Goal: Task Accomplishment & Management: Manage account settings

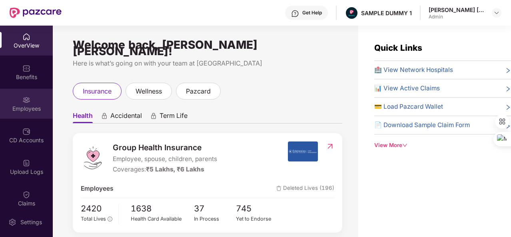
click at [28, 109] on div "Employees" at bounding box center [26, 109] width 53 height 8
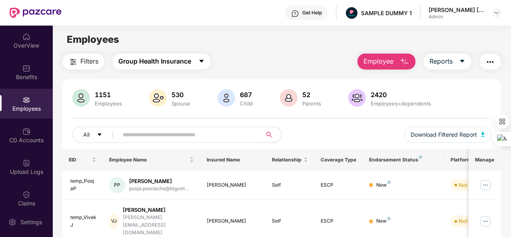
click at [201, 56] on button "Group Health Insurance" at bounding box center [161, 62] width 98 height 16
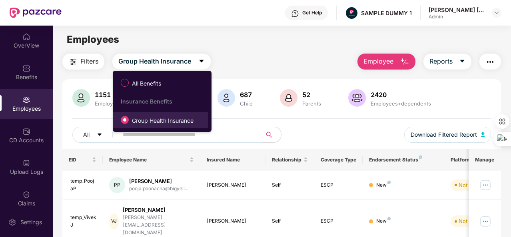
click at [200, 123] on label "Group Health Insurance" at bounding box center [159, 120] width 84 height 14
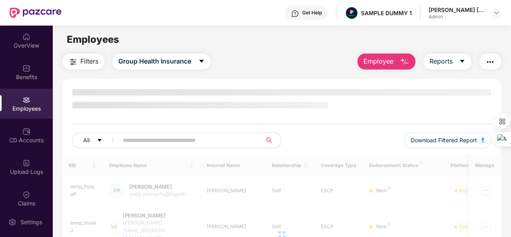
click at [200, 124] on div at bounding box center [281, 124] width 419 height 1
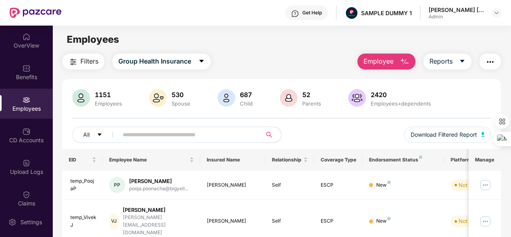
click at [318, 57] on div "Filters Group Health Insurance Employee Reports" at bounding box center [281, 62] width 439 height 16
click at [381, 61] on span "Employee" at bounding box center [379, 61] width 30 height 10
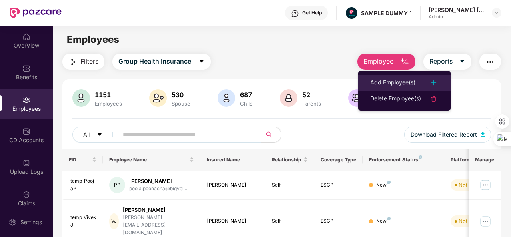
click at [404, 81] on div "Add Employee(s)" at bounding box center [392, 83] width 45 height 10
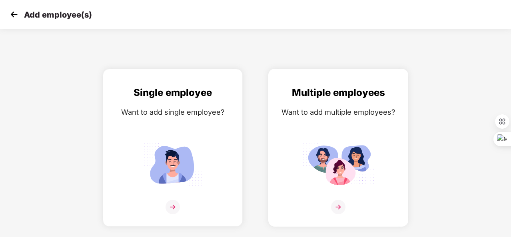
click at [382, 118] on div "Multiple employees Want to add multiple employees?" at bounding box center [338, 154] width 123 height 139
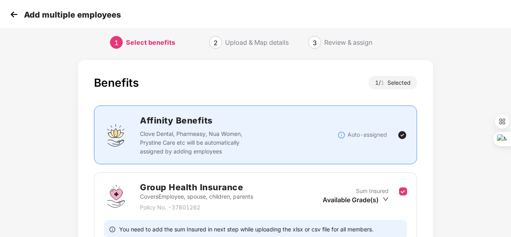
scroll to position [84, 0]
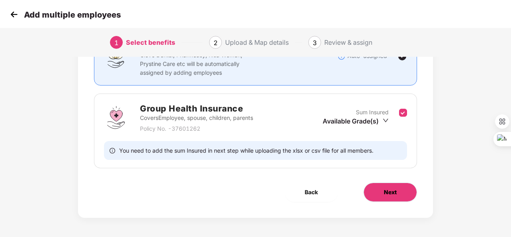
click at [392, 187] on button "Next" at bounding box center [391, 192] width 54 height 19
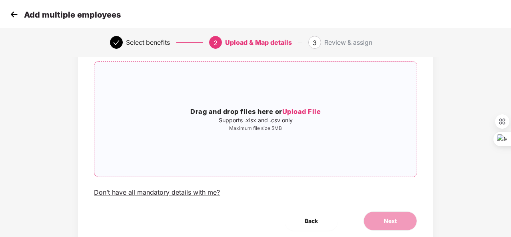
scroll to position [50, 0]
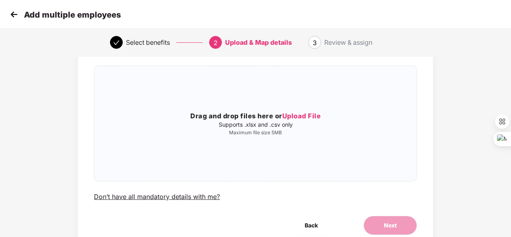
click at [13, 16] on img at bounding box center [14, 14] width 12 height 12
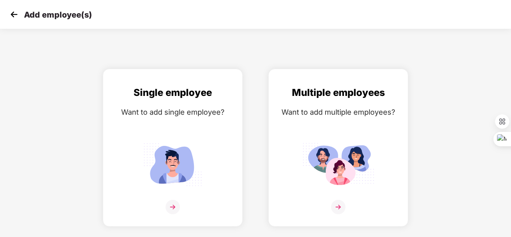
click at [13, 16] on img at bounding box center [14, 14] width 12 height 12
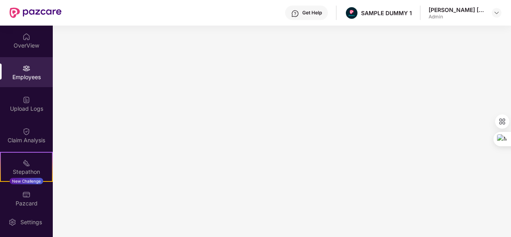
click at [39, 79] on div "Employees" at bounding box center [26, 77] width 53 height 8
click at [27, 64] on img at bounding box center [26, 68] width 8 height 8
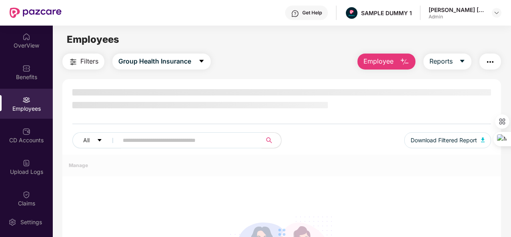
click at [390, 62] on span "Employee" at bounding box center [379, 61] width 30 height 10
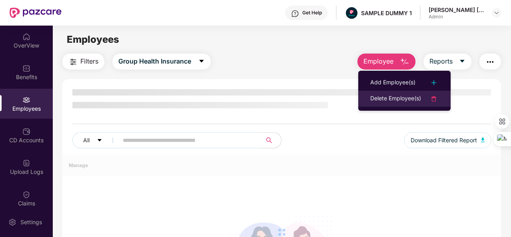
click at [412, 98] on div "Delete Employee(s)" at bounding box center [395, 99] width 51 height 10
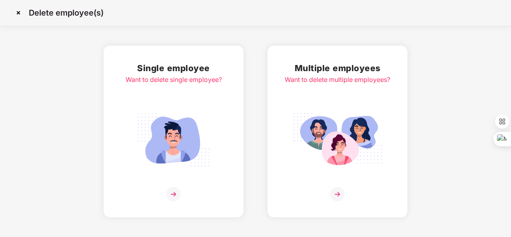
click at [18, 12] on img at bounding box center [18, 12] width 13 height 13
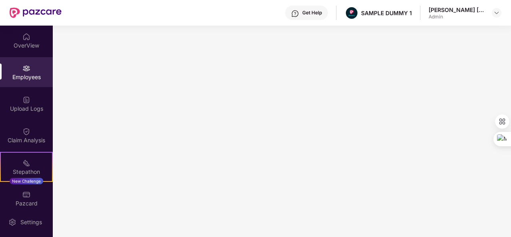
click at [40, 71] on div "Employees" at bounding box center [26, 72] width 53 height 30
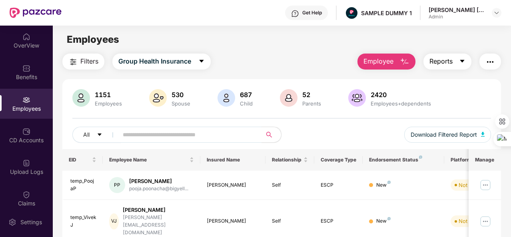
click at [455, 59] on button "Reports" at bounding box center [448, 62] width 48 height 16
click at [489, 63] on img "button" at bounding box center [491, 62] width 10 height 10
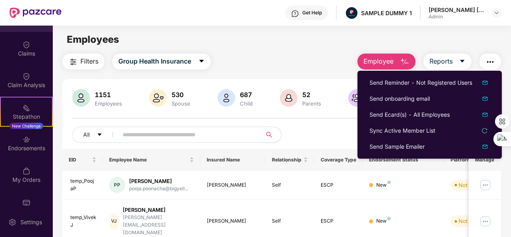
scroll to position [166, 0]
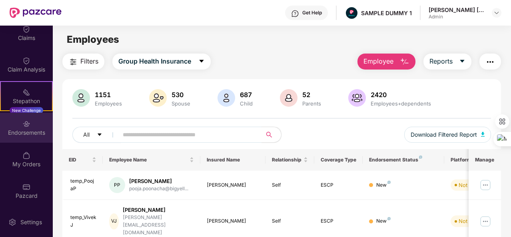
click at [12, 136] on div "Endorsements" at bounding box center [26, 128] width 53 height 30
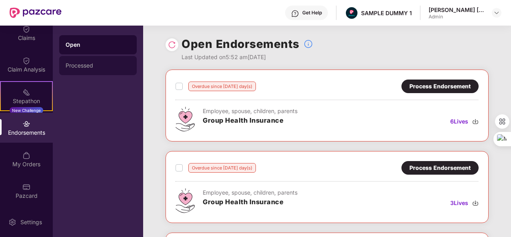
click at [95, 61] on div "Processed" at bounding box center [98, 65] width 78 height 19
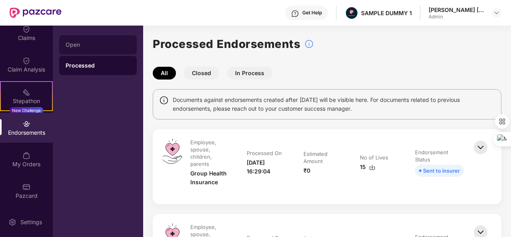
click at [95, 44] on div "Open" at bounding box center [98, 45] width 65 height 6
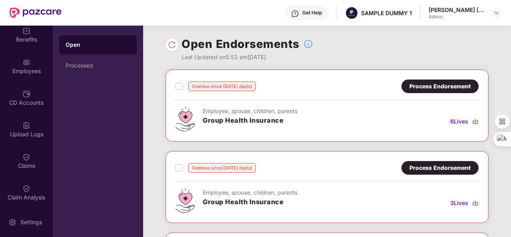
scroll to position [38, 0]
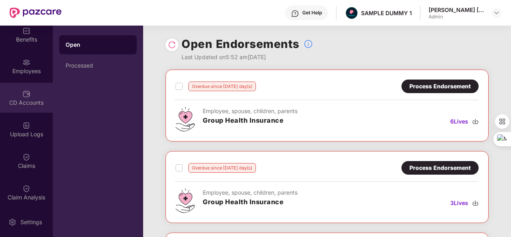
click at [10, 101] on div "CD Accounts" at bounding box center [26, 103] width 53 height 8
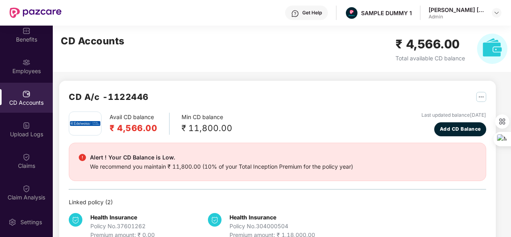
scroll to position [4, 0]
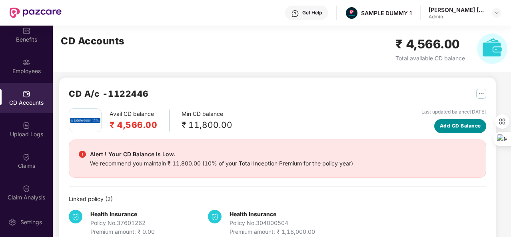
click at [455, 128] on span "Add CD Balance" at bounding box center [460, 126] width 41 height 8
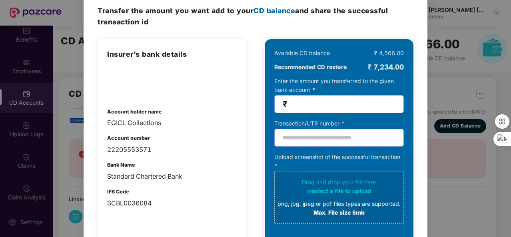
scroll to position [9, 0]
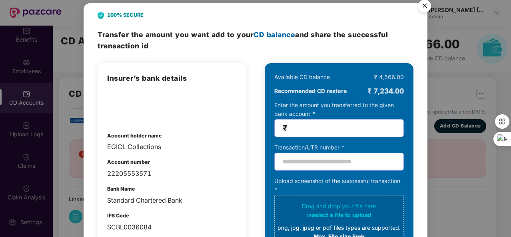
click at [452, 111] on div "100% SECURE Transfer the amount you want add to your CD balance and share the s…" at bounding box center [255, 118] width 511 height 237
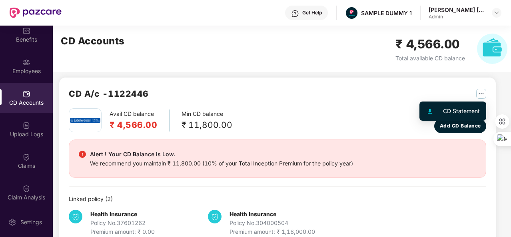
click at [479, 94] on img "button" at bounding box center [481, 94] width 10 height 10
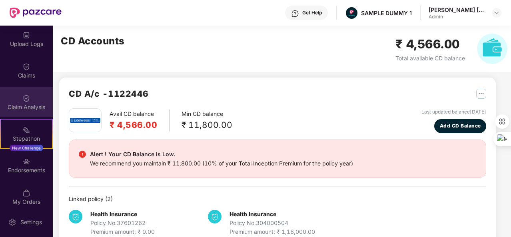
scroll to position [166, 0]
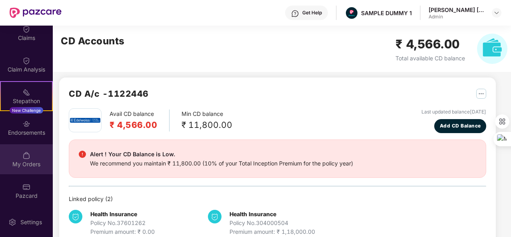
click at [4, 159] on div "My Orders" at bounding box center [26, 159] width 53 height 30
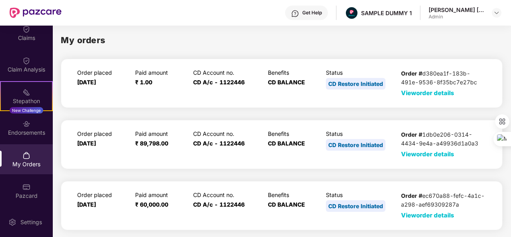
click at [407, 94] on span "View order details" at bounding box center [427, 93] width 53 height 8
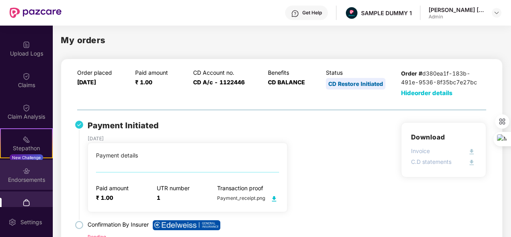
scroll to position [118, 0]
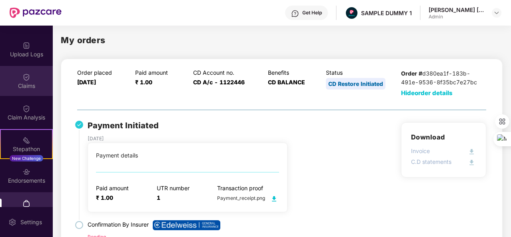
click at [6, 81] on div "Claims" at bounding box center [26, 81] width 53 height 30
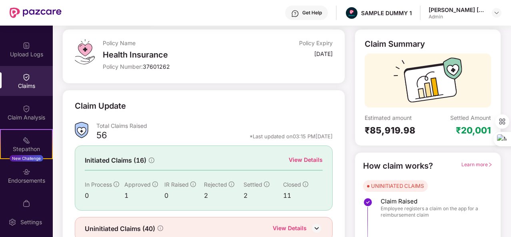
scroll to position [75, 0]
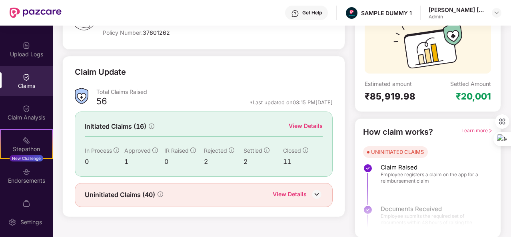
click at [308, 123] on div "View Details" at bounding box center [306, 126] width 34 height 9
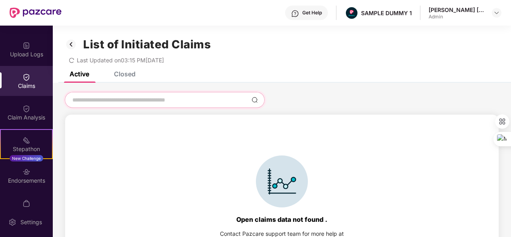
click at [192, 98] on input at bounding box center [160, 100] width 177 height 8
click at [120, 73] on div "Closed" at bounding box center [125, 74] width 22 height 8
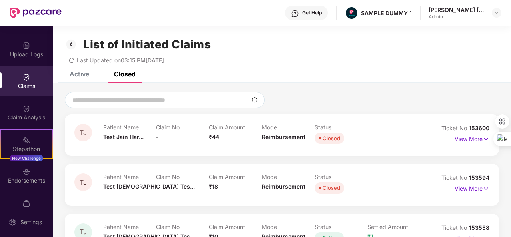
click at [72, 42] on img at bounding box center [71, 45] width 13 height 14
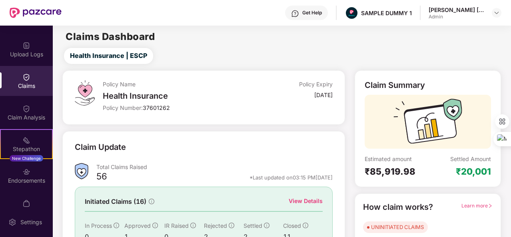
scroll to position [75, 0]
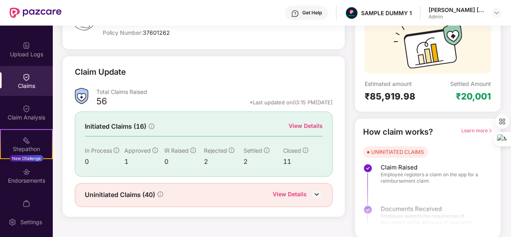
click at [295, 195] on div "View Details" at bounding box center [290, 195] width 34 height 10
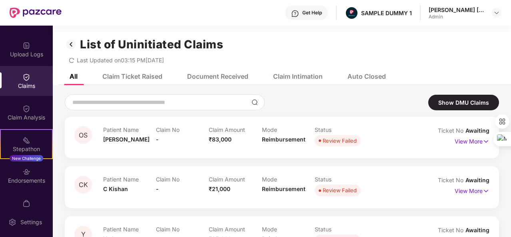
click at [284, 71] on div "Claim Intimation" at bounding box center [292, 77] width 62 height 18
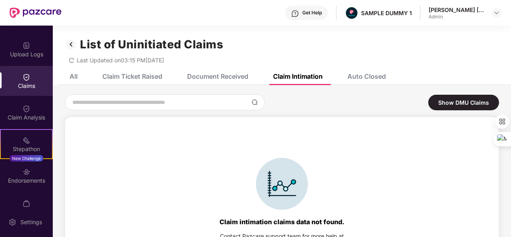
click at [368, 78] on div "Auto Closed" at bounding box center [367, 76] width 38 height 8
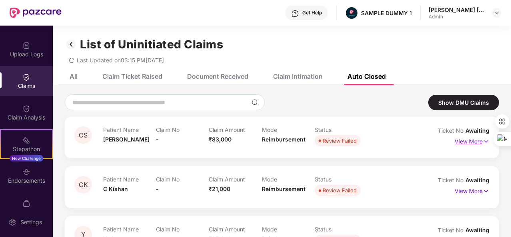
click at [458, 144] on p "View More" at bounding box center [472, 140] width 35 height 11
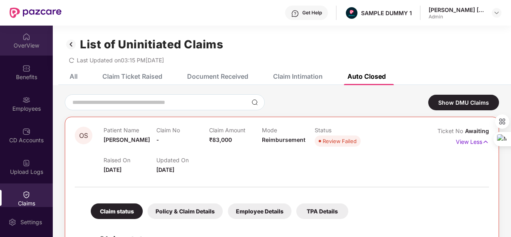
click at [12, 35] on div "OverView" at bounding box center [26, 41] width 53 height 30
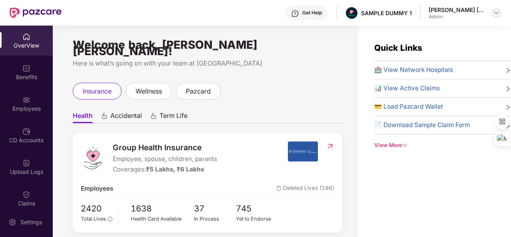
click at [499, 14] on img at bounding box center [497, 13] width 6 height 6
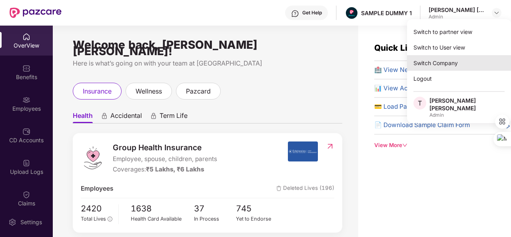
click at [502, 61] on div "Switch Company" at bounding box center [459, 63] width 104 height 16
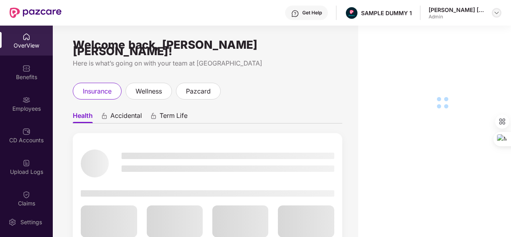
click at [499, 11] on img at bounding box center [497, 13] width 6 height 6
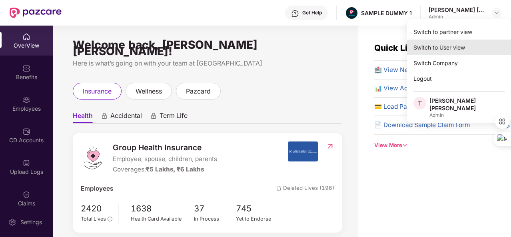
click at [457, 46] on div "Switch to User view" at bounding box center [459, 48] width 104 height 16
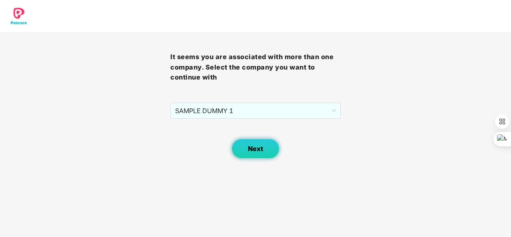
click at [259, 140] on button "Next" at bounding box center [256, 149] width 48 height 20
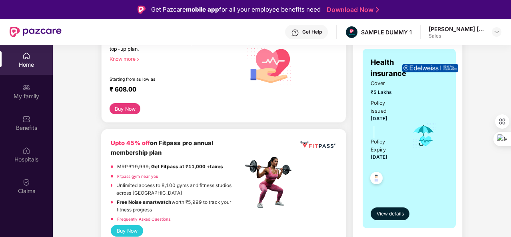
scroll to position [74, 0]
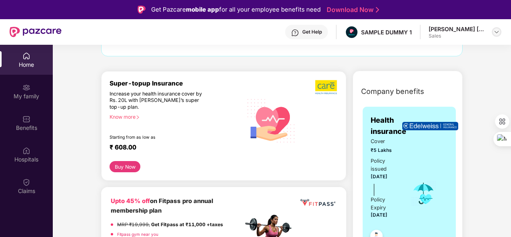
click at [498, 30] on img at bounding box center [497, 32] width 6 height 6
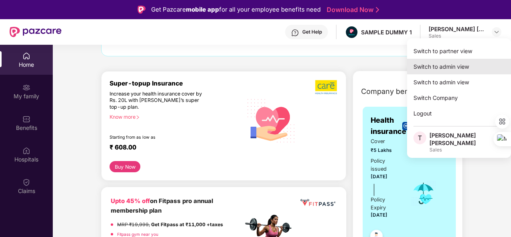
click at [484, 66] on div "Switch to admin view" at bounding box center [459, 67] width 104 height 16
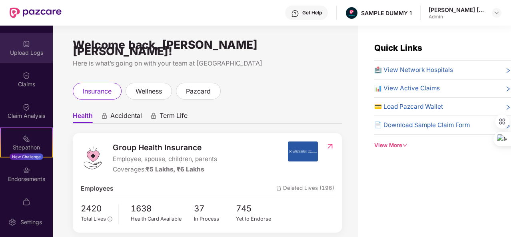
scroll to position [120, 0]
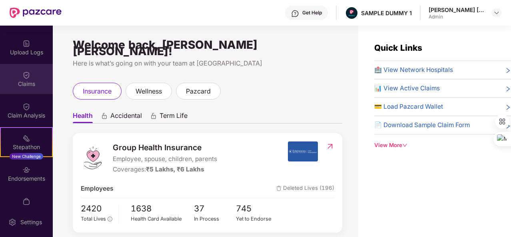
click at [37, 86] on div "Claims" at bounding box center [26, 84] width 53 height 8
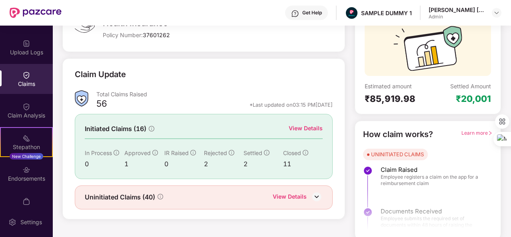
scroll to position [75, 0]
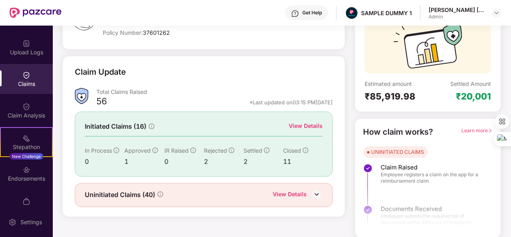
click at [303, 122] on div "View Details" at bounding box center [306, 126] width 34 height 9
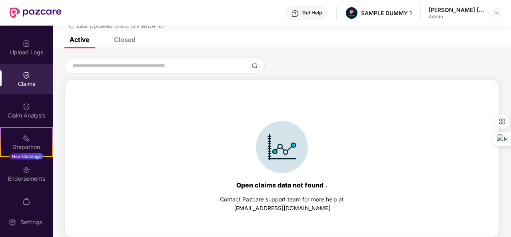
scroll to position [4, 0]
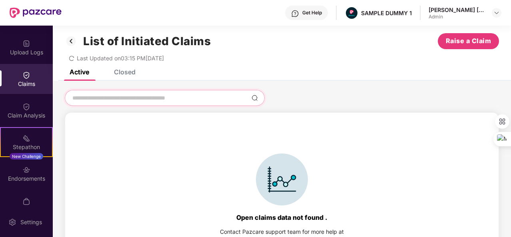
click at [130, 95] on input at bounding box center [160, 98] width 177 height 8
click at [128, 72] on div "Closed" at bounding box center [125, 72] width 22 height 8
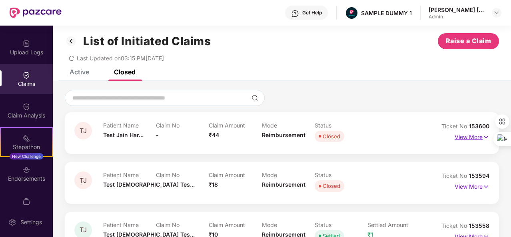
click at [464, 133] on p "View More" at bounding box center [472, 136] width 35 height 11
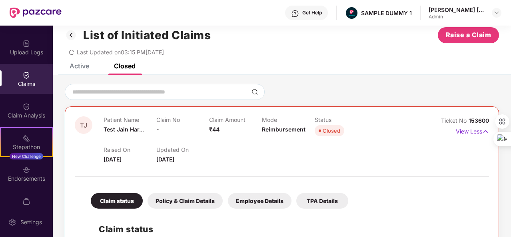
scroll to position [0, 0]
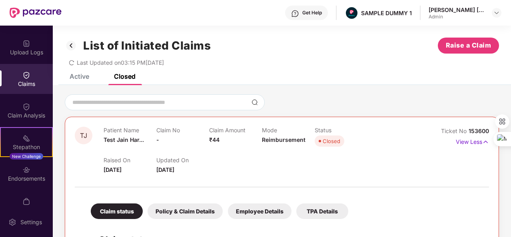
click at [70, 46] on img at bounding box center [71, 46] width 13 height 14
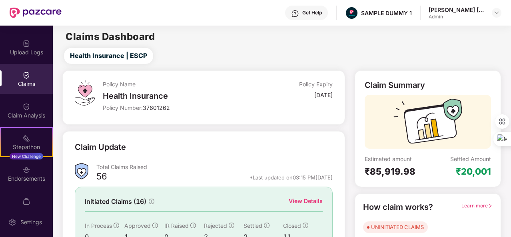
scroll to position [75, 0]
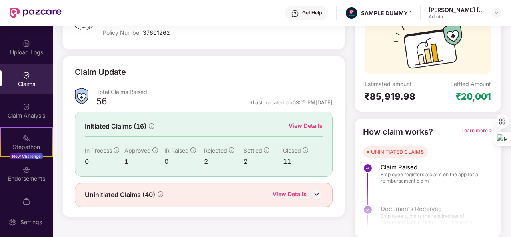
click at [291, 194] on div "View Details" at bounding box center [290, 195] width 34 height 10
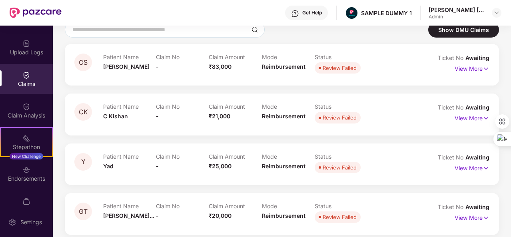
scroll to position [7, 0]
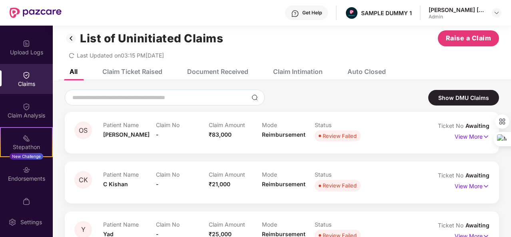
click at [148, 70] on div "Claim Ticket Raised" at bounding box center [132, 72] width 60 height 8
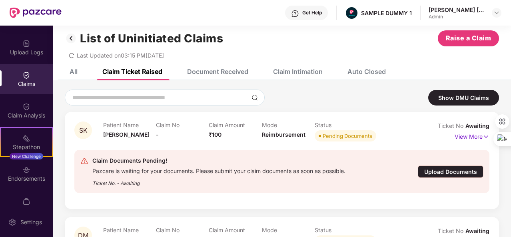
click at [247, 72] on div "Document Received" at bounding box center [217, 72] width 61 height 8
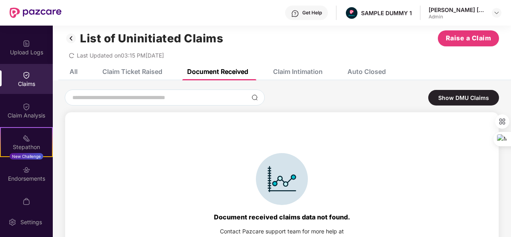
click at [145, 66] on div "Claim Ticket Raised" at bounding box center [126, 72] width 72 height 18
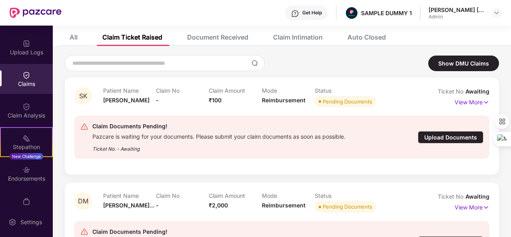
scroll to position [0, 0]
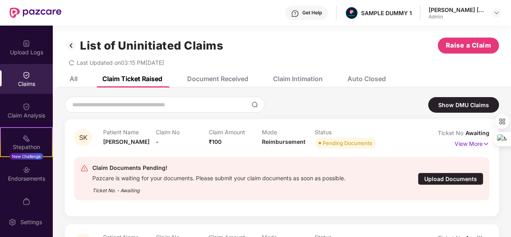
click at [223, 80] on div "Document Received" at bounding box center [217, 79] width 61 height 8
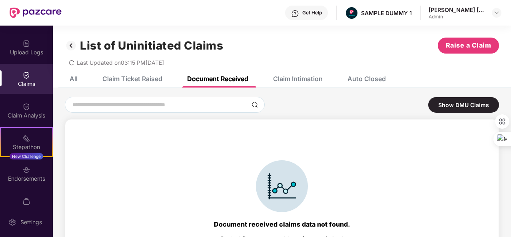
click at [308, 78] on div "Claim Intimation" at bounding box center [298, 79] width 50 height 8
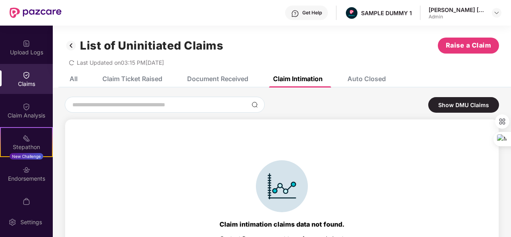
click at [372, 77] on div "Auto Closed" at bounding box center [367, 79] width 38 height 8
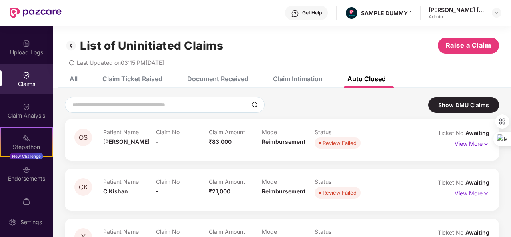
click at [68, 47] on img at bounding box center [71, 46] width 13 height 14
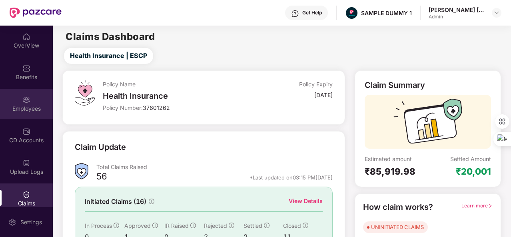
click at [30, 110] on div "Employees" at bounding box center [26, 109] width 53 height 8
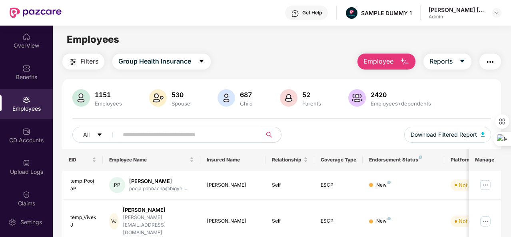
click at [389, 67] on button "Employee" at bounding box center [387, 62] width 58 height 16
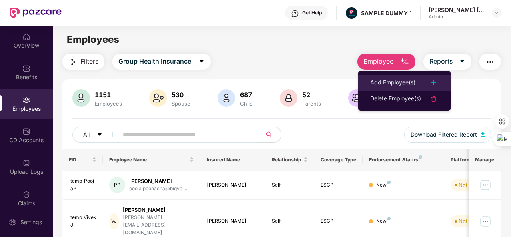
click at [394, 84] on div "Add Employee(s)" at bounding box center [392, 83] width 45 height 10
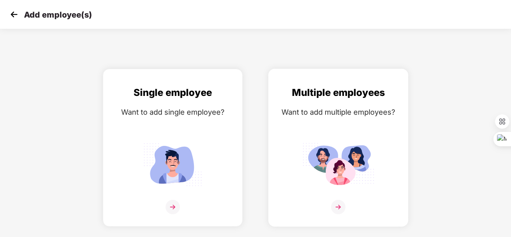
click at [309, 141] on img at bounding box center [338, 165] width 72 height 50
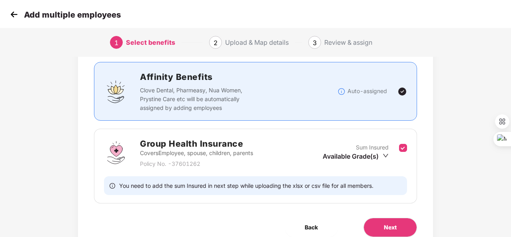
scroll to position [52, 0]
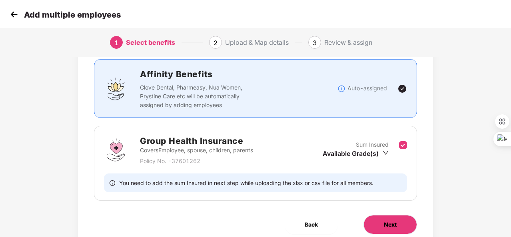
click at [392, 219] on button "Next" at bounding box center [391, 224] width 54 height 19
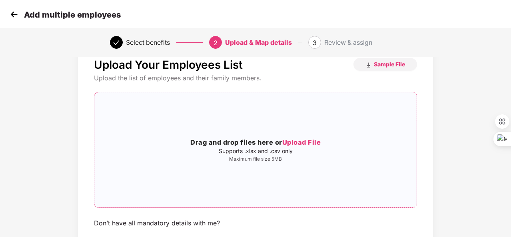
scroll to position [24, 0]
click at [271, 133] on div "Drag and drop files here or Upload File Supports .xlsx and .csv only Maximum fi…" at bounding box center [255, 149] width 322 height 102
click at [12, 10] on img at bounding box center [14, 14] width 12 height 12
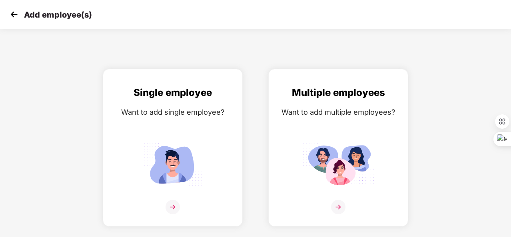
click at [12, 10] on img at bounding box center [14, 14] width 12 height 12
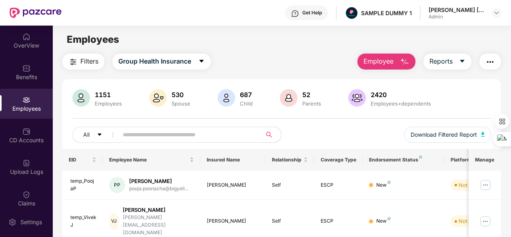
click at [382, 61] on span "Employee" at bounding box center [379, 61] width 30 height 10
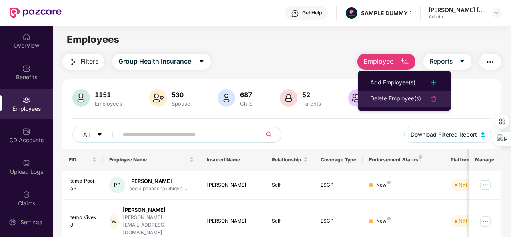
click at [403, 101] on div "Delete Employee(s)" at bounding box center [395, 99] width 51 height 10
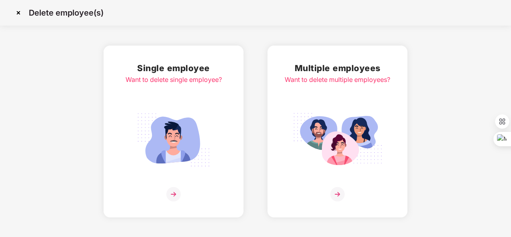
click at [19, 13] on img at bounding box center [18, 12] width 13 height 13
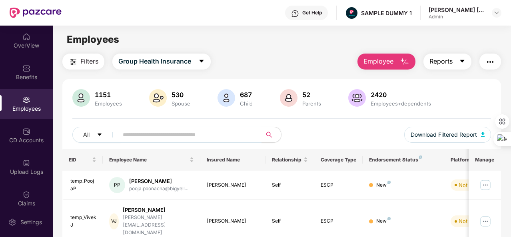
click at [448, 65] on span "Reports" at bounding box center [441, 61] width 23 height 10
click at [490, 65] on img "button" at bounding box center [491, 62] width 10 height 10
click at [256, 52] on main "Employees Filters Group Health Insurance Employee Reports 1151 Employees 530 Sp…" at bounding box center [282, 144] width 458 height 237
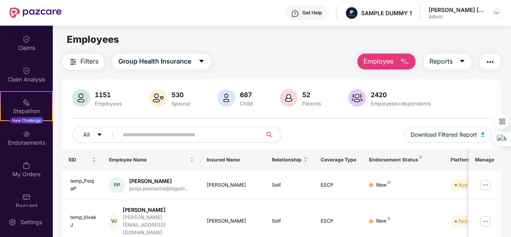
scroll to position [160, 0]
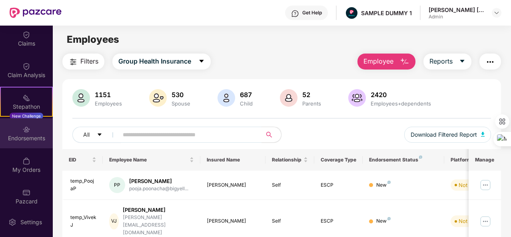
click at [34, 138] on div "Endorsements" at bounding box center [26, 138] width 53 height 8
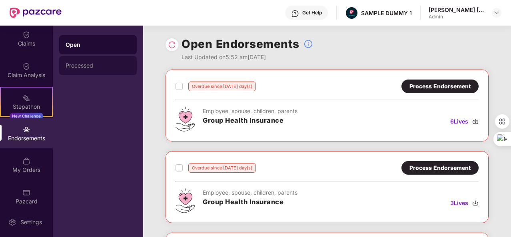
click at [124, 62] on div "Processed" at bounding box center [98, 65] width 78 height 19
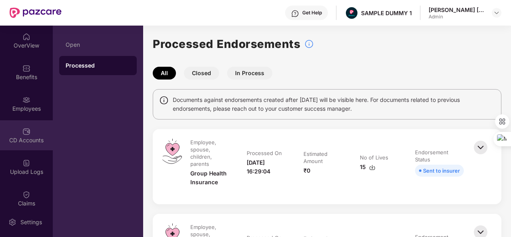
click at [24, 134] on img at bounding box center [26, 132] width 8 height 8
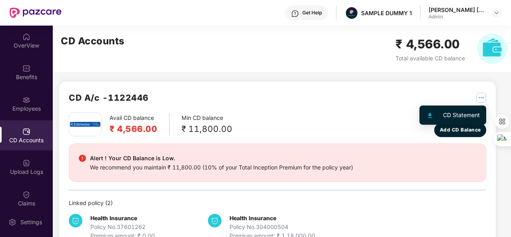
click at [478, 100] on img "button" at bounding box center [481, 98] width 10 height 10
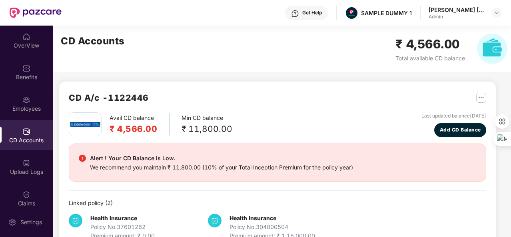
click at [362, 97] on div "CD A/c - 1122446" at bounding box center [278, 101] width 418 height 21
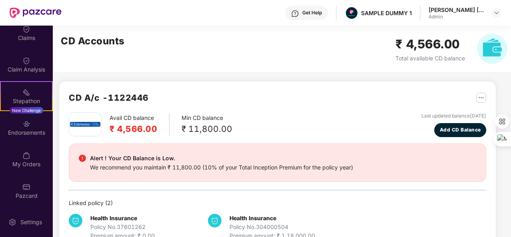
scroll to position [22, 0]
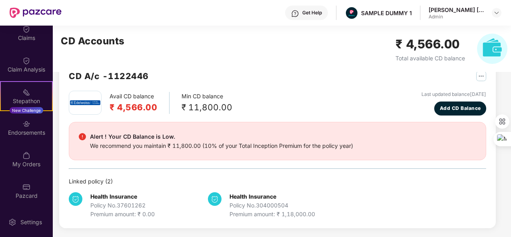
click at [34, 153] on div "My Orders" at bounding box center [26, 159] width 53 height 30
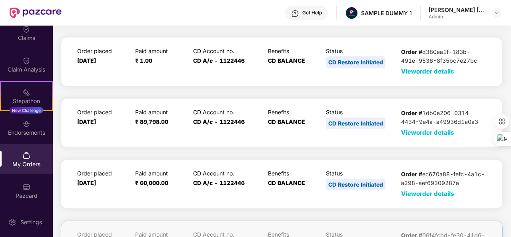
click at [426, 73] on span "View order details" at bounding box center [427, 72] width 53 height 8
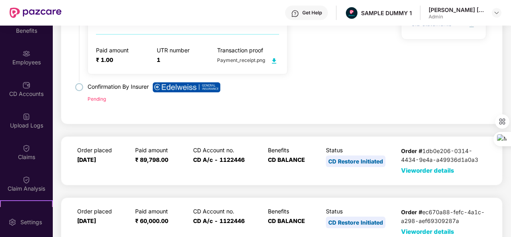
scroll to position [46, 0]
click at [31, 143] on div "Claims" at bounding box center [26, 152] width 53 height 30
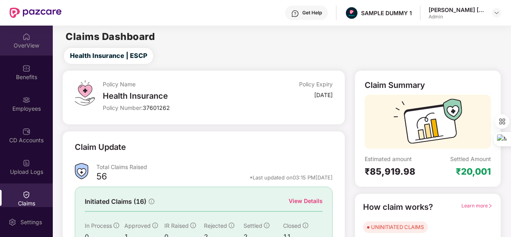
click at [31, 38] on div "OverView" at bounding box center [26, 41] width 53 height 30
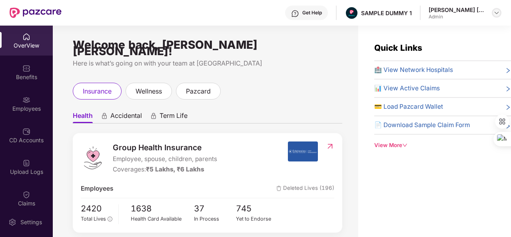
click at [497, 14] on img at bounding box center [497, 13] width 6 height 6
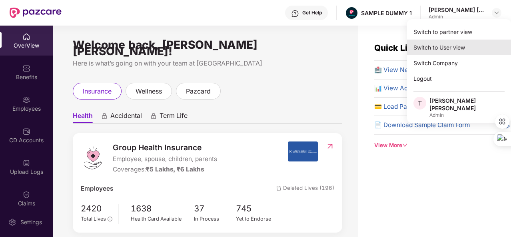
click at [482, 44] on div "Switch to User view" at bounding box center [459, 48] width 104 height 16
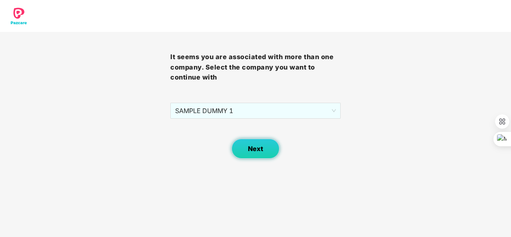
click at [270, 146] on button "Next" at bounding box center [256, 149] width 48 height 20
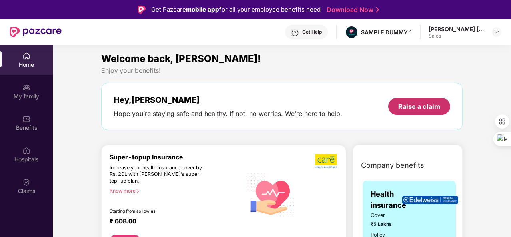
click at [408, 110] on div "Raise a claim" at bounding box center [419, 106] width 42 height 9
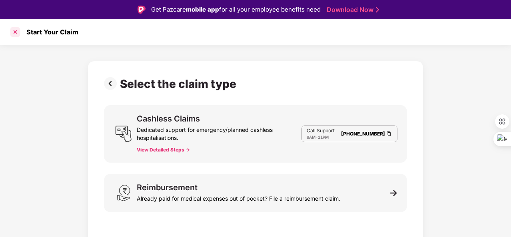
click at [18, 33] on div at bounding box center [15, 32] width 13 height 13
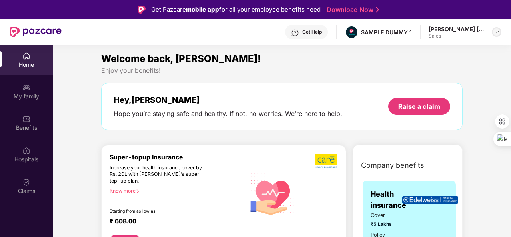
click at [497, 31] on img at bounding box center [497, 32] width 6 height 6
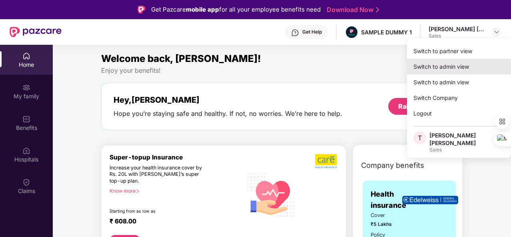
click at [463, 64] on div "Switch to admin view" at bounding box center [459, 67] width 104 height 16
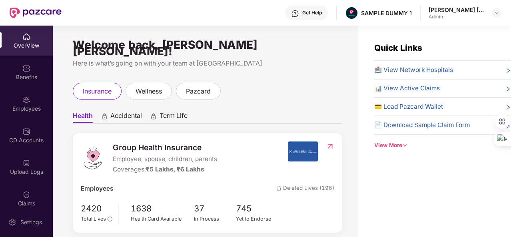
click at [37, 101] on div "Employees" at bounding box center [26, 104] width 53 height 30
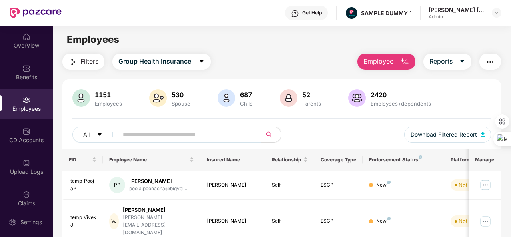
click at [491, 64] on img "button" at bounding box center [491, 62] width 10 height 10
click at [291, 68] on div "Filters Group Health Insurance Employee Reports" at bounding box center [281, 62] width 439 height 16
